Goal: Complete application form

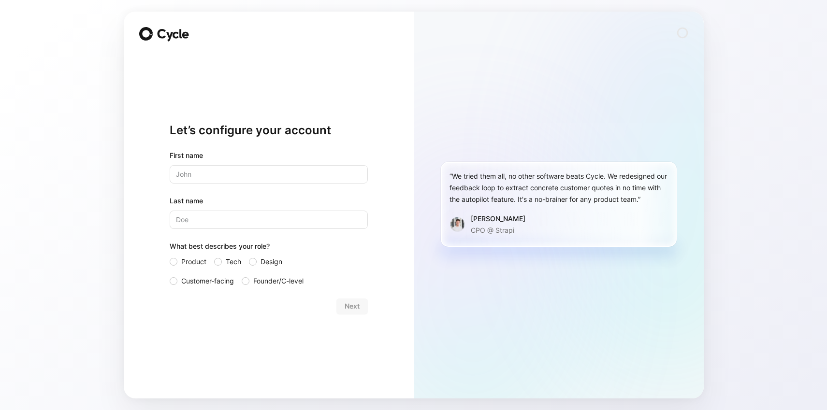
click at [250, 178] on input "text" at bounding box center [269, 174] width 198 height 18
type input "Lauren"
type input "[PERSON_NAME]"
click at [170, 279] on div at bounding box center [174, 282] width 8 height 8
click at [170, 276] on input "Customer-facing" at bounding box center [170, 276] width 0 height 0
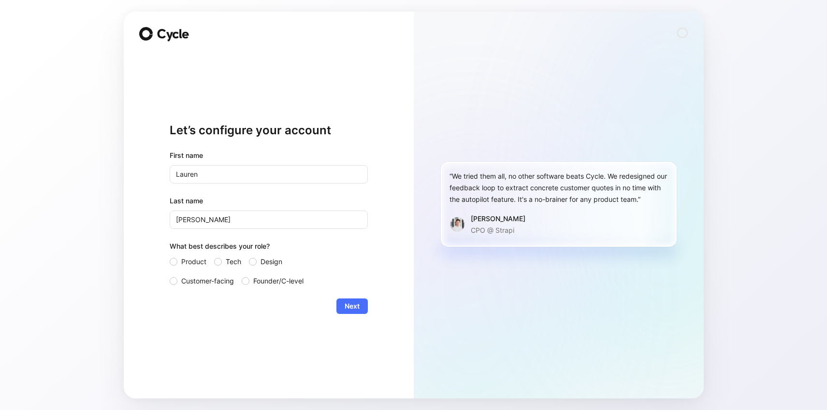
click at [361, 297] on form "First name [PERSON_NAME] Last name [PERSON_NAME] What best describes your role?…" at bounding box center [269, 232] width 198 height 164
click at [358, 305] on span "Next" at bounding box center [352, 307] width 15 height 12
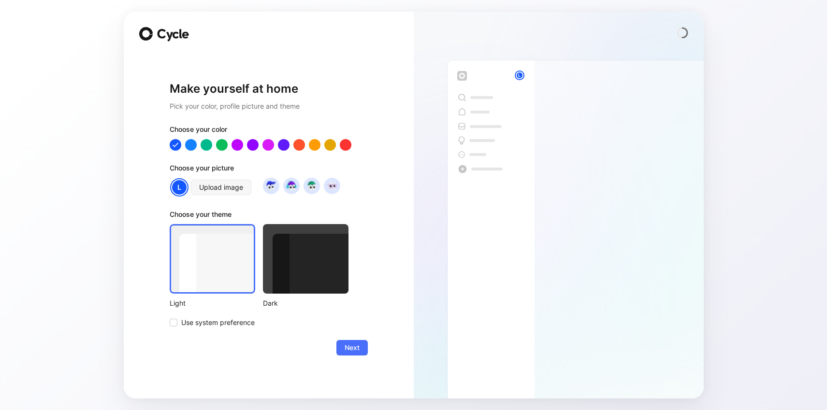
click at [300, 255] on div at bounding box center [306, 259] width 86 height 70
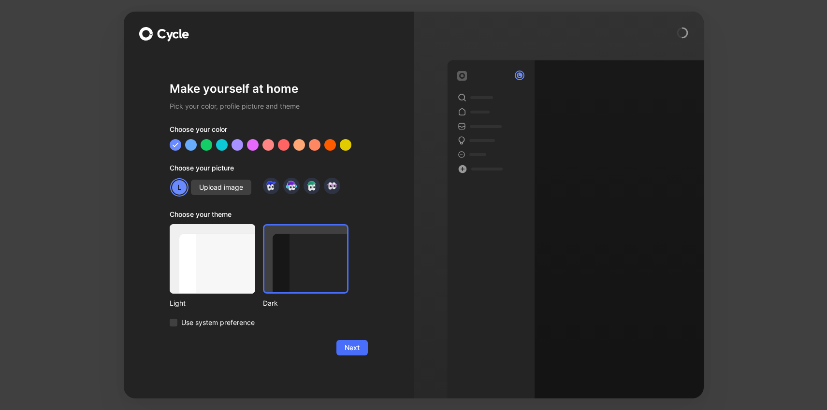
click at [237, 137] on div "Choose your color" at bounding box center [269, 131] width 198 height 15
click at [237, 146] on div at bounding box center [237, 144] width 13 height 13
click at [267, 150] on div at bounding box center [268, 144] width 13 height 13
click at [353, 345] on span "Next" at bounding box center [352, 348] width 15 height 12
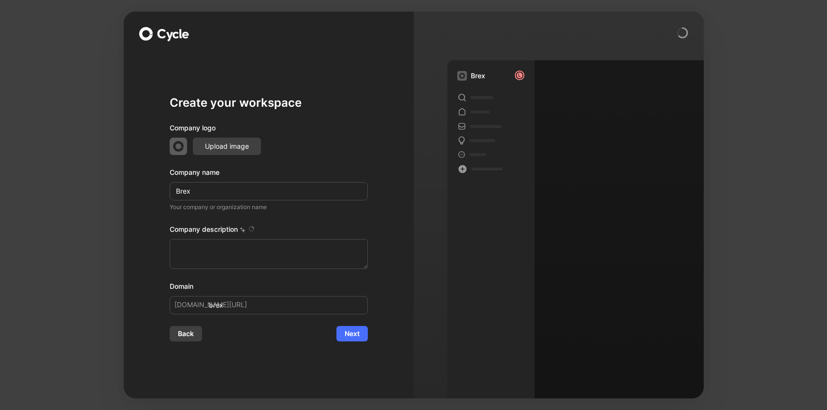
type textarea "Brex is a financial technology company founded in [DATE] by [PERSON_NAME] and […"
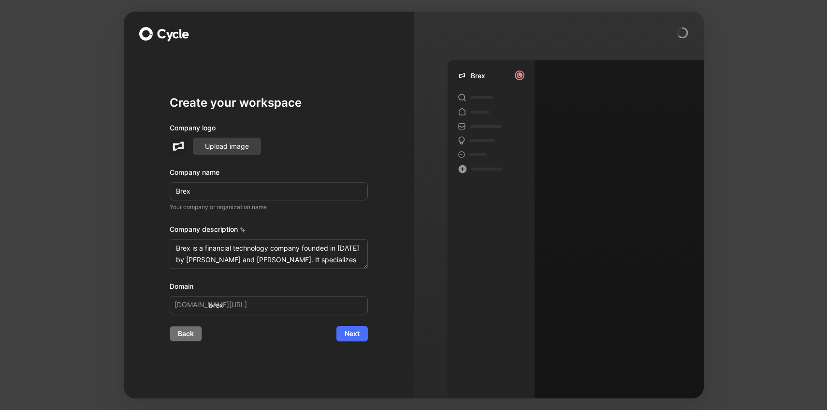
click at [190, 334] on span "Back" at bounding box center [186, 334] width 16 height 12
